Goal: Communication & Community: Ask a question

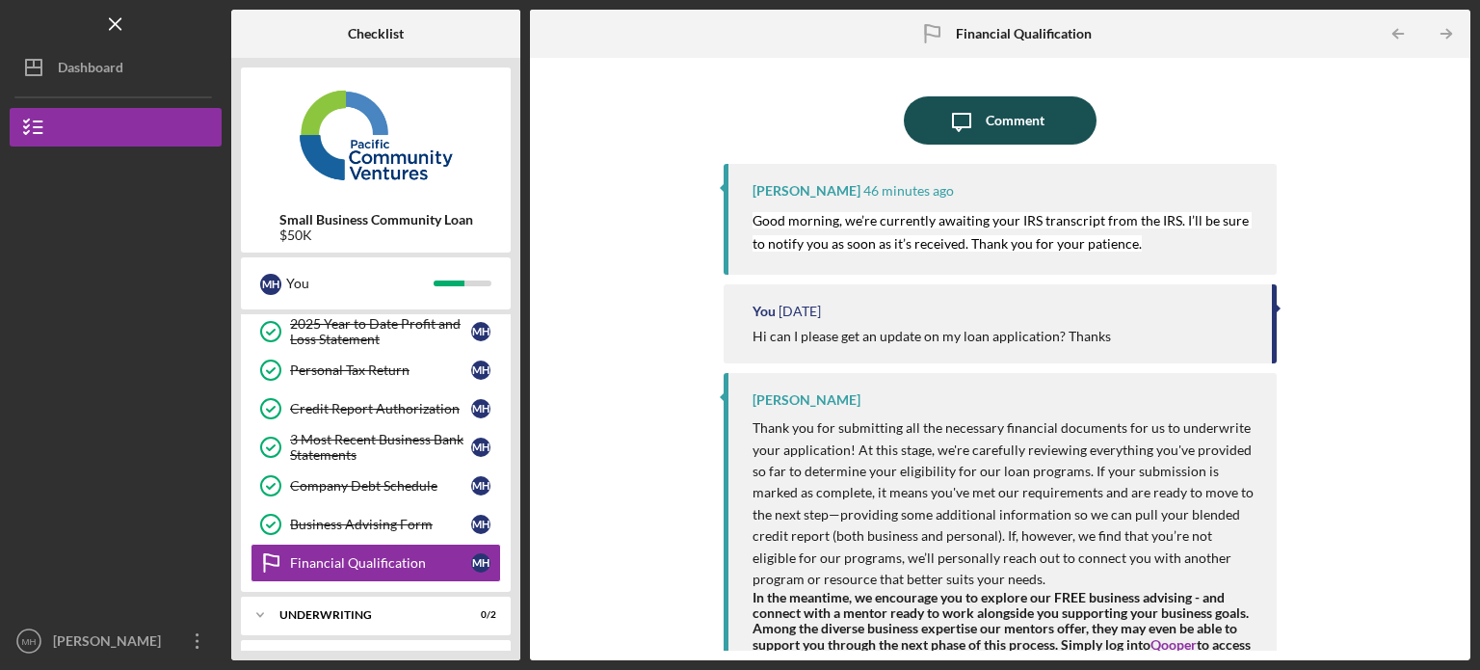
click at [1001, 115] on div "Comment" at bounding box center [1014, 120] width 59 height 48
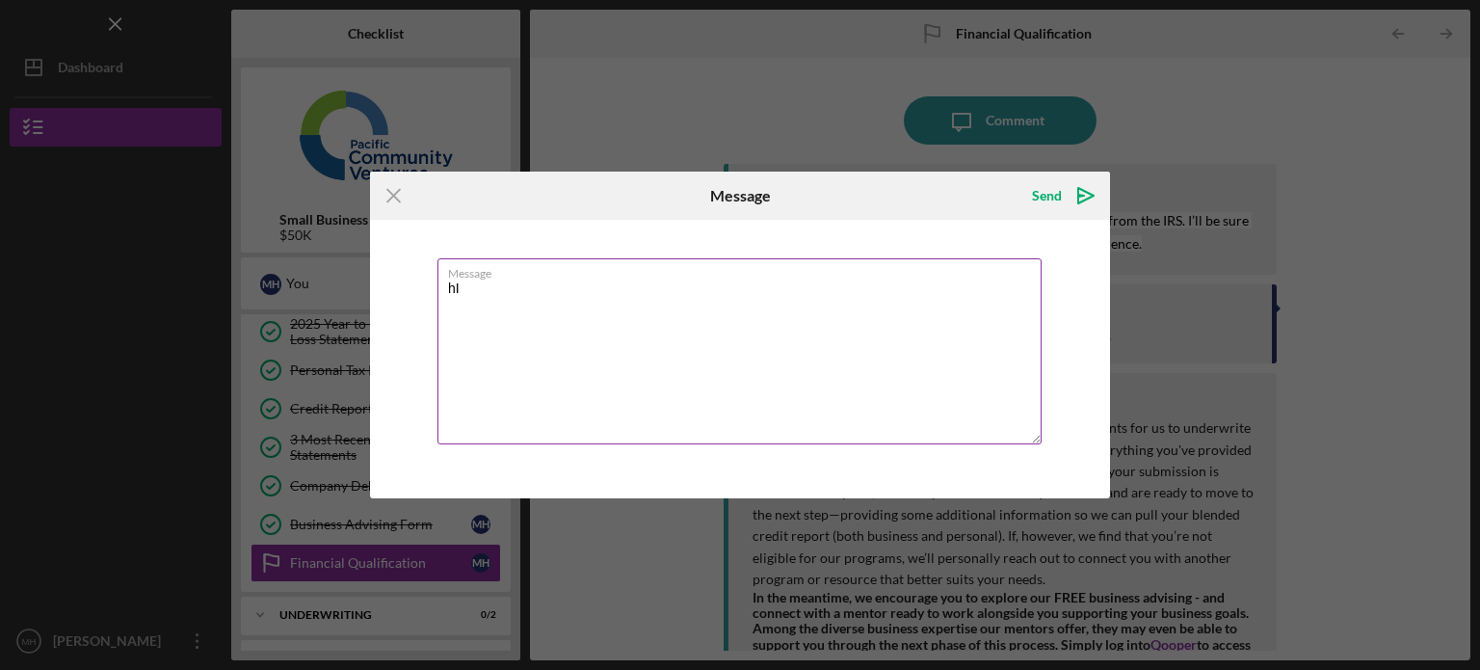
type textarea "h"
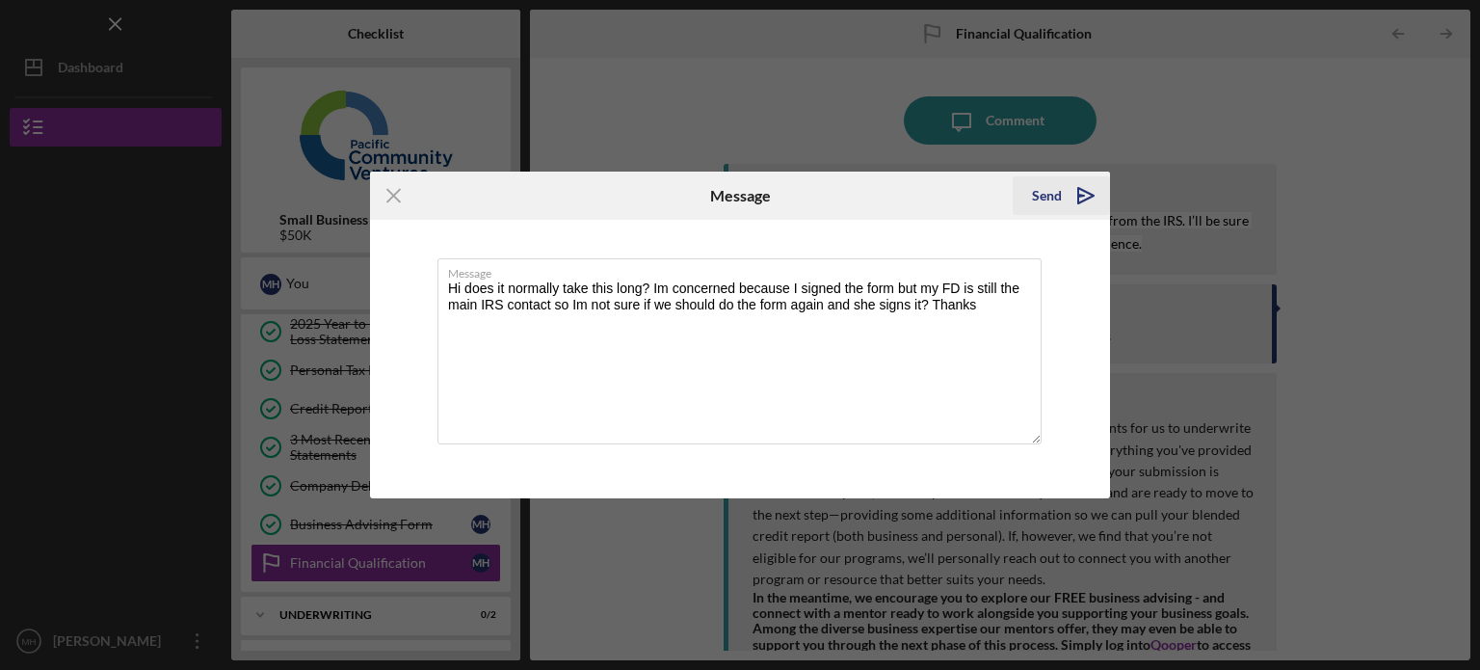
type textarea "Hi does it normally take this long? Im concerned because I signed the form but …"
click at [1042, 195] on div "Send" at bounding box center [1047, 195] width 30 height 39
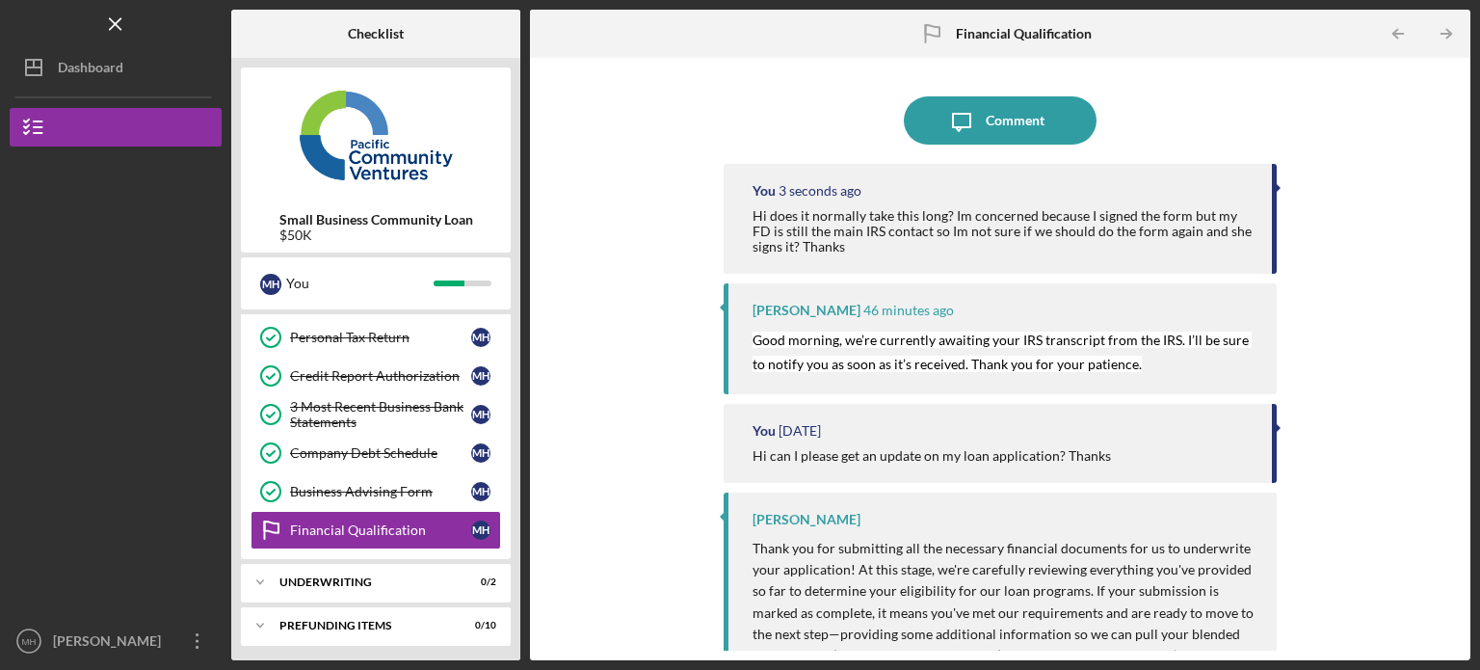
scroll to position [191, 0]
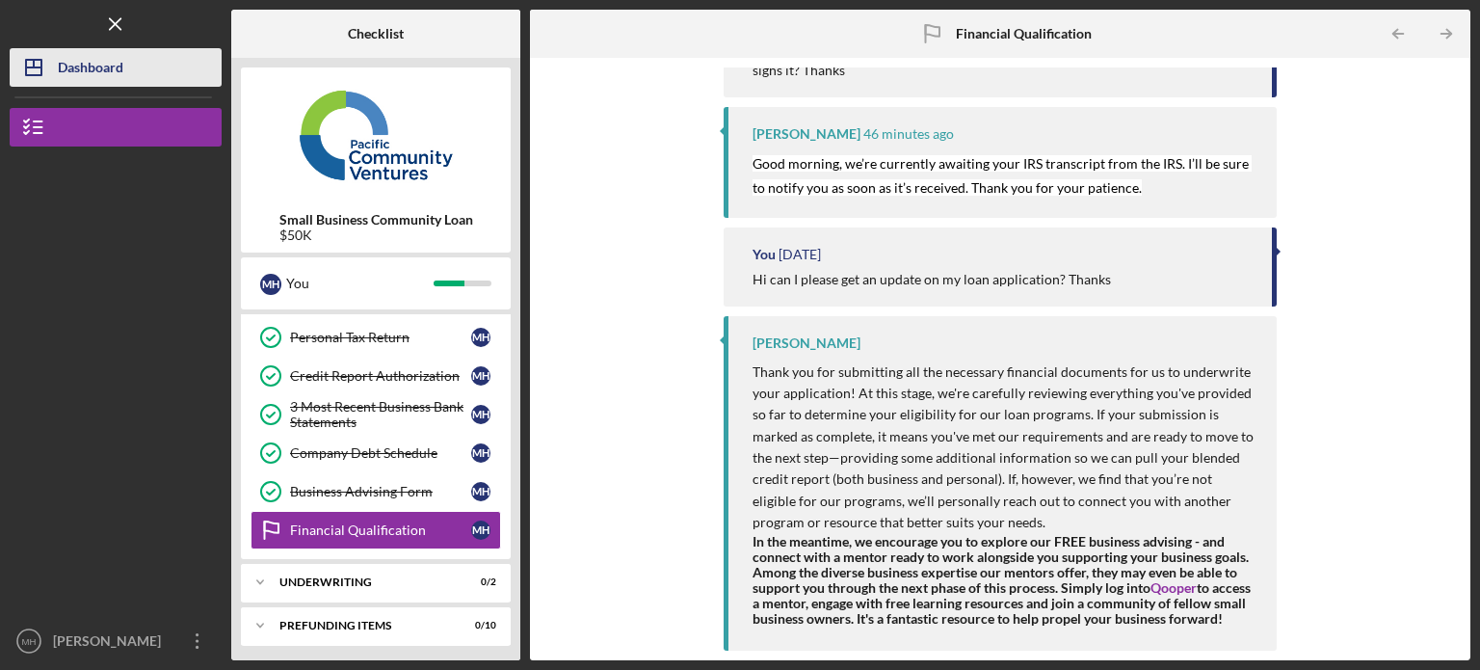
click at [91, 71] on div "Dashboard" at bounding box center [91, 69] width 66 height 43
